Goal: Book appointment/travel/reservation

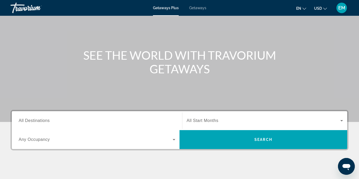
scroll to position [83, 0]
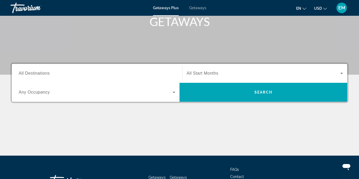
click at [40, 72] on span "All Destinations" at bounding box center [34, 73] width 31 height 4
click at [40, 72] on input "Destination All Destinations" at bounding box center [97, 73] width 157 height 6
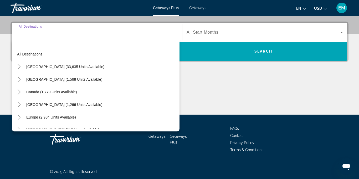
scroll to position [0, 0]
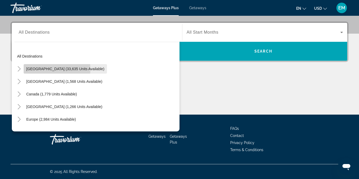
click at [42, 69] on span "[GEOGRAPHIC_DATA] (33,635 units available)" at bounding box center [65, 69] width 78 height 4
type input "**********"
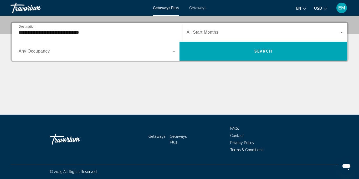
click at [36, 53] on span "Any Occupancy" at bounding box center [34, 51] width 31 height 4
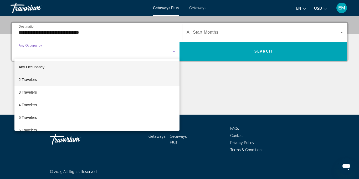
click at [36, 80] on span "2 Travelers" at bounding box center [28, 79] width 18 height 6
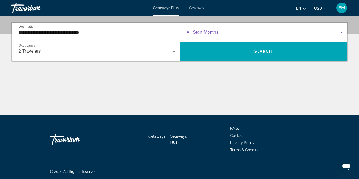
click at [228, 35] on div "Search widget" at bounding box center [265, 32] width 156 height 15
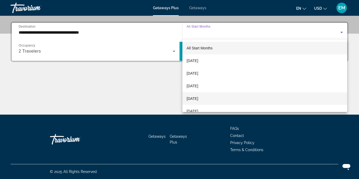
click at [198, 97] on span "[DATE]" at bounding box center [193, 98] width 12 height 6
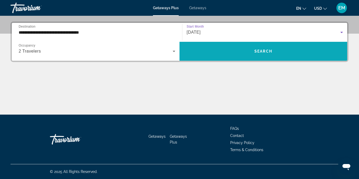
click at [227, 48] on span "Search widget" at bounding box center [263, 51] width 168 height 13
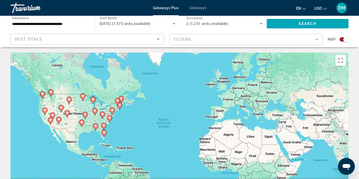
scroll to position [1, 0]
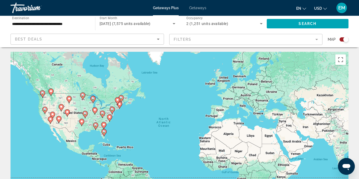
click at [253, 38] on mat-form-field "Filters" at bounding box center [245, 39] width 153 height 11
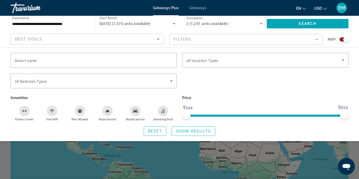
click at [110, 22] on span "[DATE] (7,575 units available)" at bounding box center [125, 24] width 51 height 4
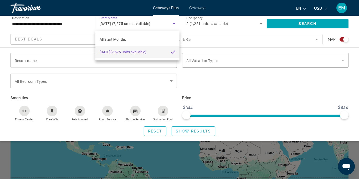
click at [115, 52] on span "[DATE] (7,575 units available)" at bounding box center [123, 52] width 47 height 6
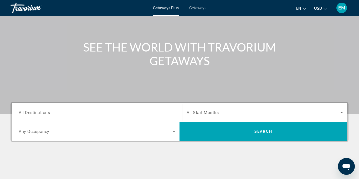
scroll to position [44, 0]
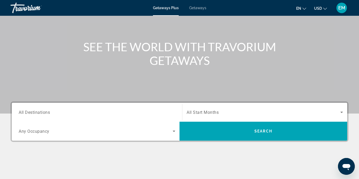
click at [220, 111] on span "Search widget" at bounding box center [264, 112] width 154 height 6
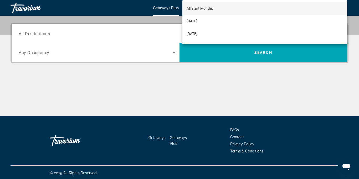
scroll to position [124, 0]
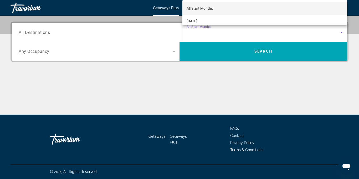
click at [342, 33] on div at bounding box center [179, 89] width 359 height 179
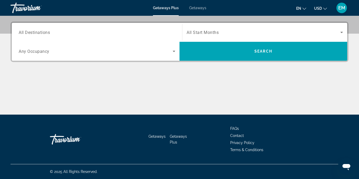
click at [341, 32] on icon "Search widget" at bounding box center [341, 32] width 6 height 6
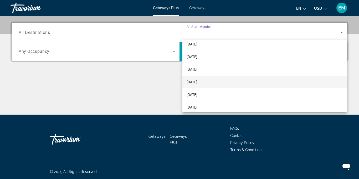
scroll to position [76, 0]
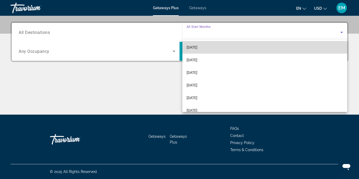
click at [197, 49] on span "[DATE]" at bounding box center [192, 47] width 11 height 6
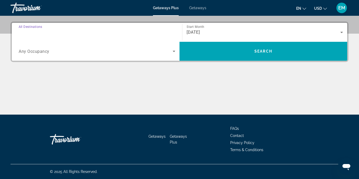
click at [55, 32] on input "Destination All Destinations" at bounding box center [97, 32] width 157 height 6
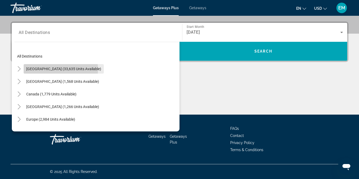
click at [61, 69] on span "[GEOGRAPHIC_DATA] (33,635 units available)" at bounding box center [63, 69] width 75 height 4
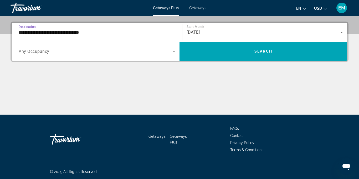
click at [111, 30] on input "**********" at bounding box center [97, 32] width 157 height 6
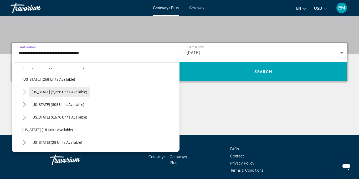
scroll to position [48, 0]
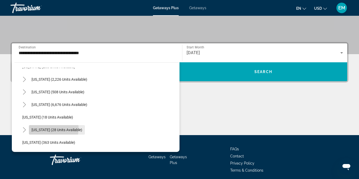
click at [50, 128] on span "[US_STATE] (28 units available)" at bounding box center [57, 130] width 51 height 4
type input "**********"
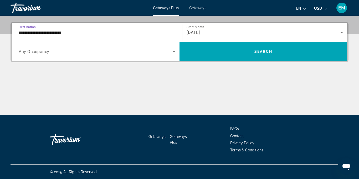
scroll to position [124, 0]
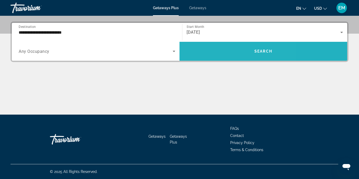
click at [222, 55] on span "Search widget" at bounding box center [263, 51] width 168 height 13
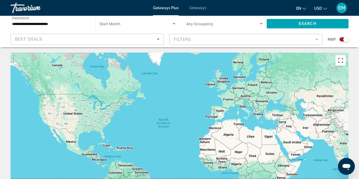
click at [171, 24] on icon "Search widget" at bounding box center [174, 23] width 6 height 6
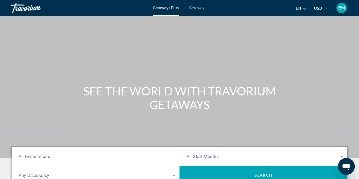
click at [300, 156] on span "Search widget" at bounding box center [264, 156] width 154 height 6
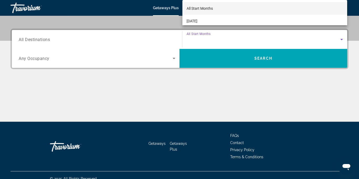
scroll to position [124, 0]
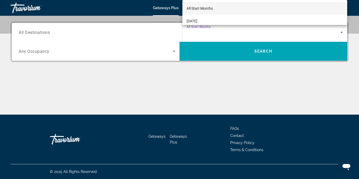
click at [340, 32] on div at bounding box center [179, 89] width 359 height 179
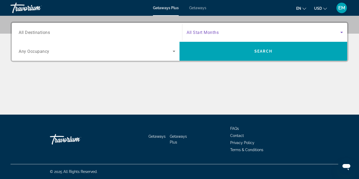
click at [339, 32] on icon "Search widget" at bounding box center [341, 32] width 6 height 6
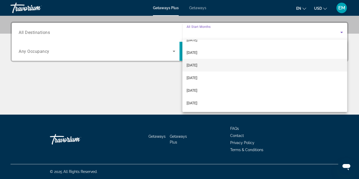
scroll to position [22, 0]
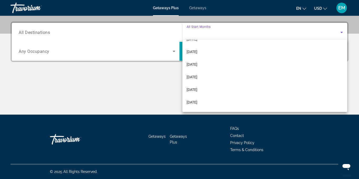
click at [174, 50] on div at bounding box center [179, 89] width 359 height 179
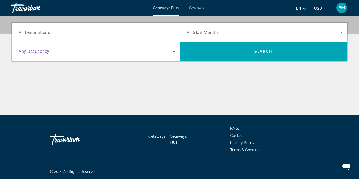
click at [174, 50] on icon "Search widget" at bounding box center [174, 51] width 6 height 6
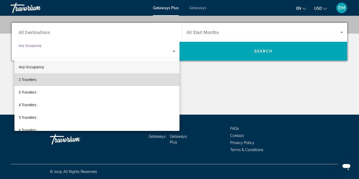
click at [32, 79] on span "2 Travelers" at bounding box center [28, 79] width 18 height 6
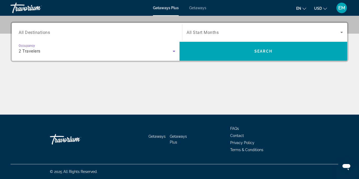
click at [173, 52] on icon "Search widget" at bounding box center [174, 51] width 6 height 6
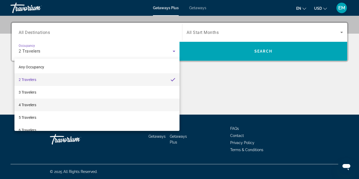
click at [91, 102] on mat-option "4 Travelers" at bounding box center [96, 105] width 165 height 13
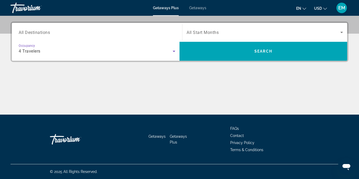
click at [164, 29] on input "Destination All Destinations" at bounding box center [97, 32] width 157 height 6
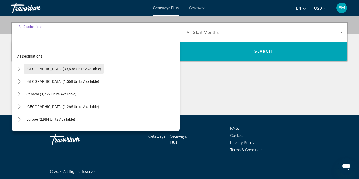
click at [30, 71] on span "[GEOGRAPHIC_DATA] (33,635 units available)" at bounding box center [63, 69] width 75 height 4
type input "**********"
